Goal: Find specific page/section

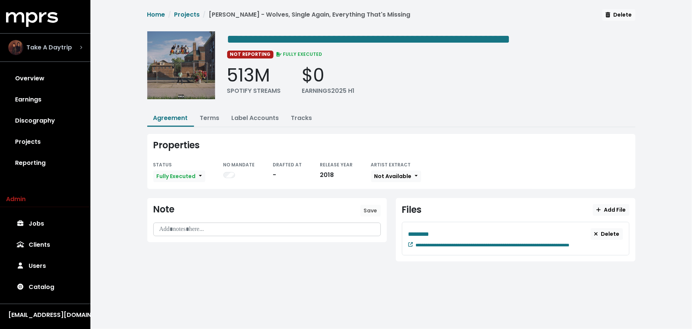
click at [34, 46] on span "Take A Daytrip" at bounding box center [49, 47] width 46 height 9
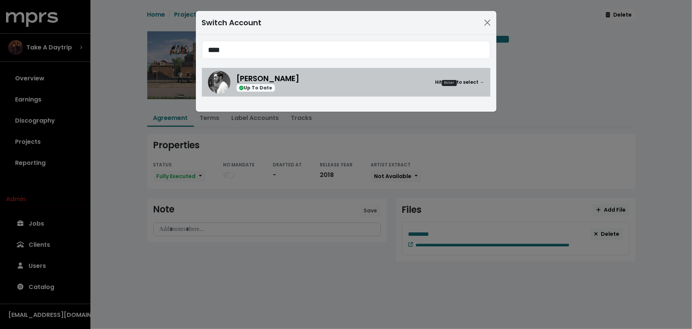
type input "****"
click at [283, 74] on span "[PERSON_NAME]" at bounding box center [268, 78] width 63 height 11
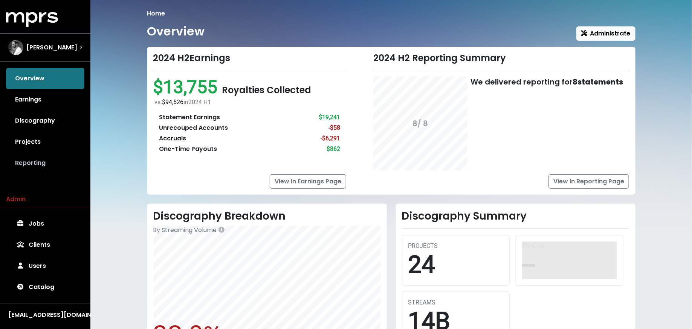
click at [63, 172] on link "Reporting" at bounding box center [45, 162] width 78 height 21
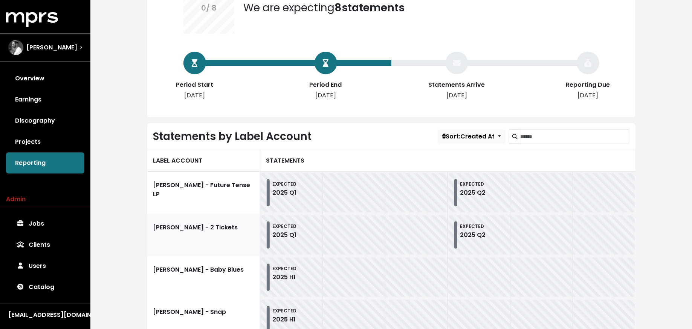
scroll to position [127, 0]
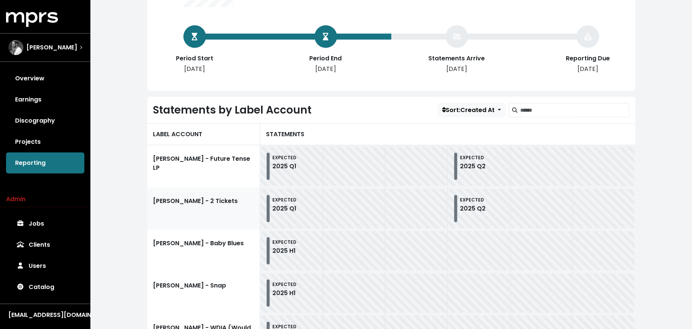
click at [222, 202] on link "[PERSON_NAME] - 2 Tickets" at bounding box center [203, 208] width 113 height 42
